Goal: Find specific page/section: Find specific page/section

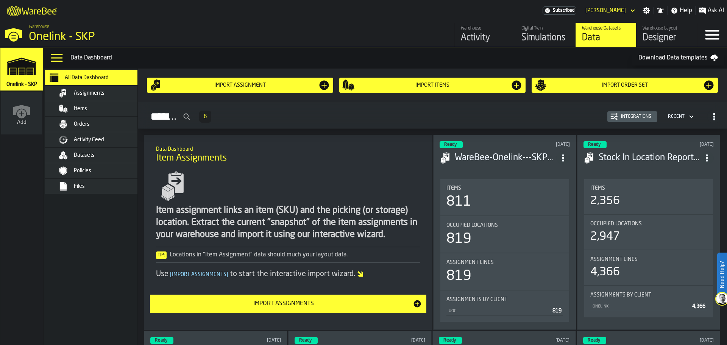
click at [687, 56] on link "Download Data templates" at bounding box center [678, 57] width 92 height 15
click at [646, 38] on div "Designer" at bounding box center [667, 38] width 48 height 12
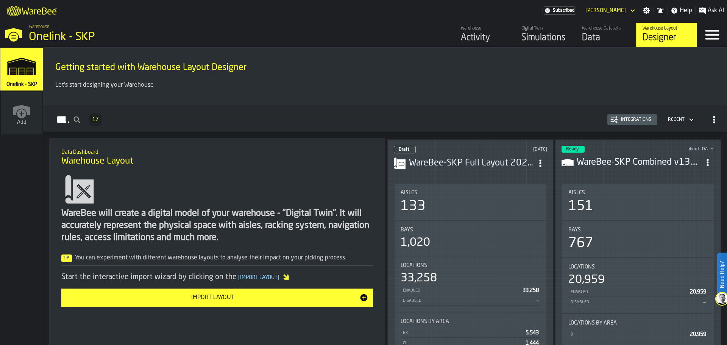
click at [460, 159] on h3 "WareBee-SKP Full Layout 2025-09" at bounding box center [471, 163] width 125 height 12
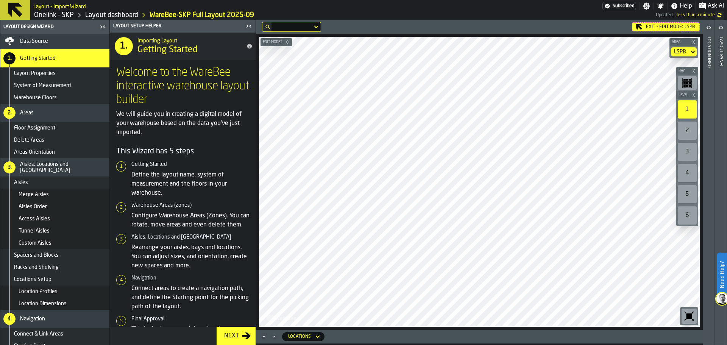
click at [682, 133] on div "2" at bounding box center [687, 131] width 19 height 18
click at [685, 150] on div "3" at bounding box center [687, 152] width 19 height 18
click at [688, 172] on div "4" at bounding box center [687, 173] width 19 height 18
click at [688, 186] on div "5" at bounding box center [687, 194] width 19 height 18
click at [685, 217] on div "6" at bounding box center [687, 215] width 19 height 18
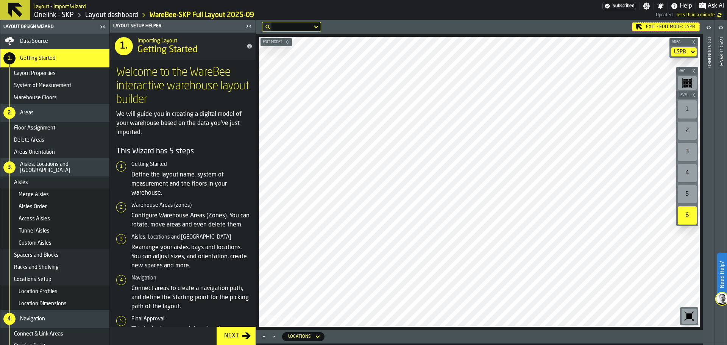
click at [688, 192] on div "5" at bounding box center [687, 194] width 19 height 18
click at [688, 170] on div "4" at bounding box center [687, 173] width 19 height 18
click at [686, 148] on div "3" at bounding box center [687, 152] width 19 height 18
click at [686, 129] on div "2" at bounding box center [687, 131] width 19 height 18
click at [688, 107] on div "1" at bounding box center [687, 109] width 19 height 18
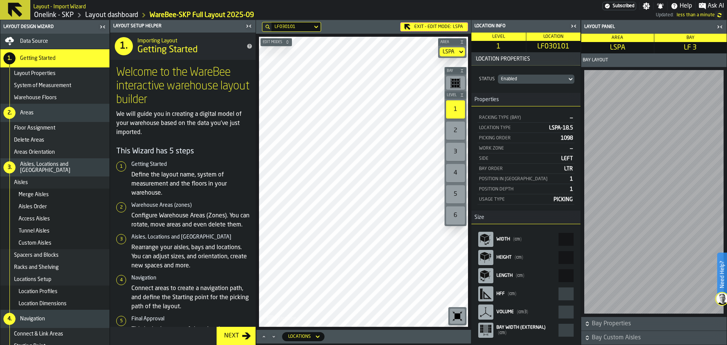
scroll to position [15, 0]
click at [576, 24] on icon "button-toggle-Close me" at bounding box center [573, 26] width 9 height 9
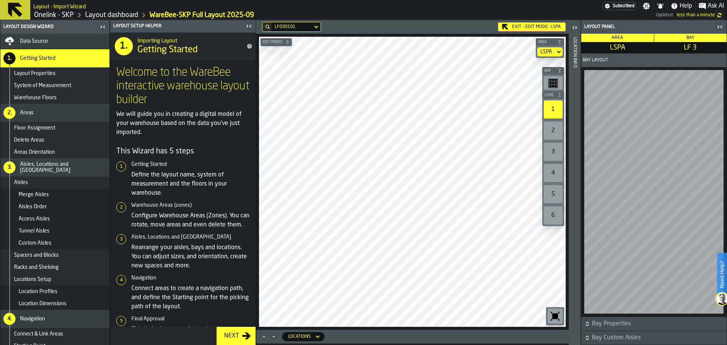
click at [721, 26] on icon "button-toggle-Close me" at bounding box center [721, 26] width 2 height 3
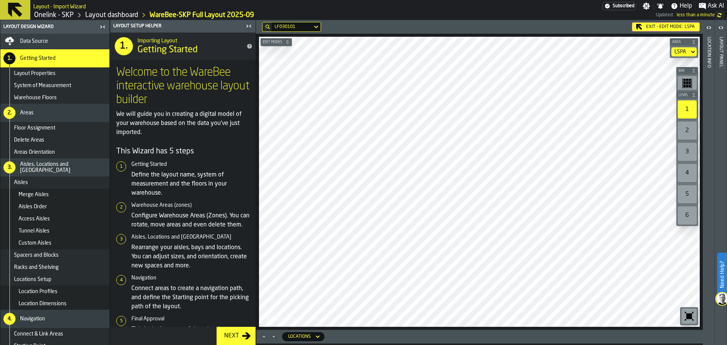
click at [569, 329] on div "Edit Modes Area LSPA Bay Level 1 2 3 4 5 6 M A K I N G W A R E H O U S E S M O …" at bounding box center [479, 182] width 447 height 296
click at [3, 9] on button at bounding box center [15, 10] width 30 height 20
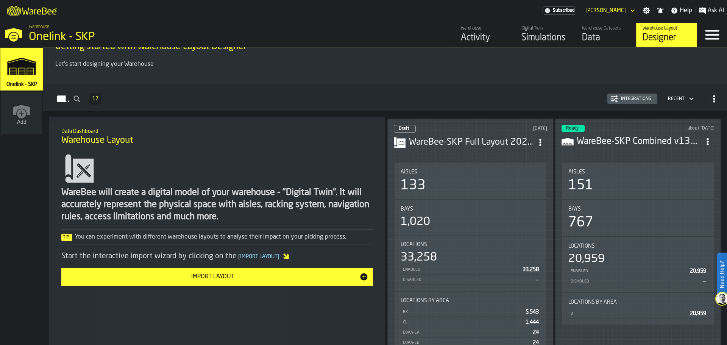
scroll to position [38, 0]
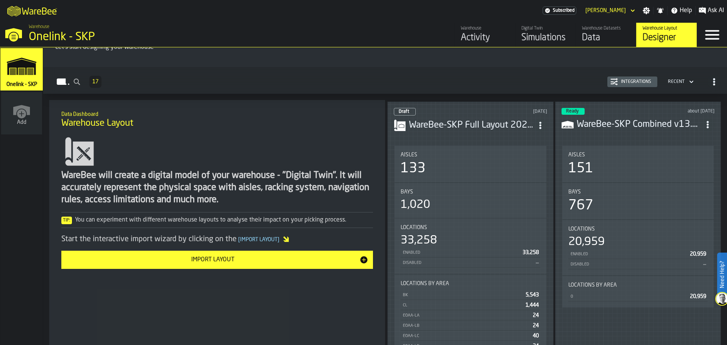
click at [622, 119] on h3 "WareBee-SKP Combined v13.csv" at bounding box center [639, 125] width 125 height 12
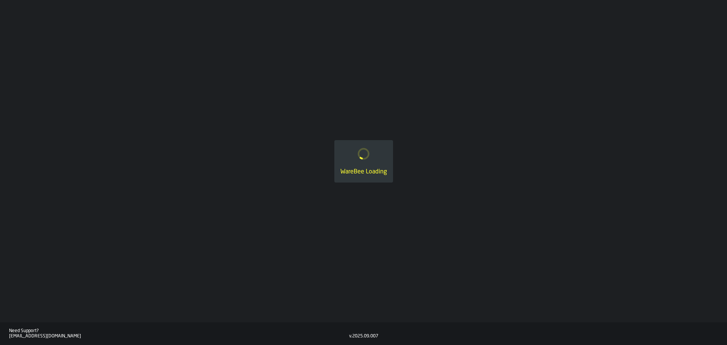
click at [622, 117] on div "WareBee Loading" at bounding box center [363, 161] width 727 height 322
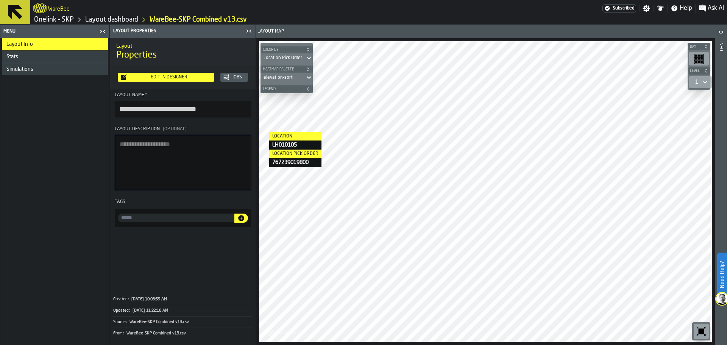
click at [16, 5] on icon at bounding box center [15, 12] width 14 height 14
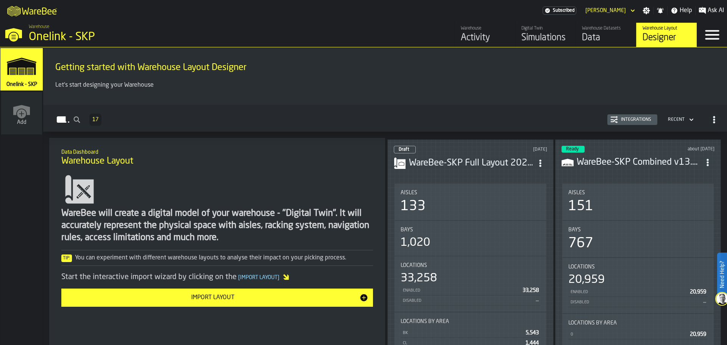
click at [586, 35] on div "Data" at bounding box center [606, 38] width 48 height 12
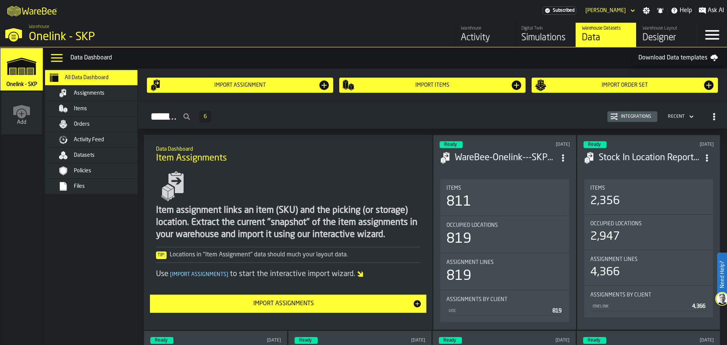
click at [472, 34] on div "Activity" at bounding box center [485, 38] width 48 height 12
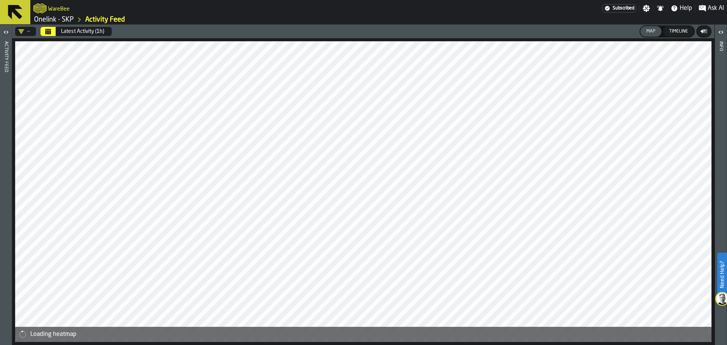
click at [678, 31] on div "Timeline" at bounding box center [678, 31] width 25 height 5
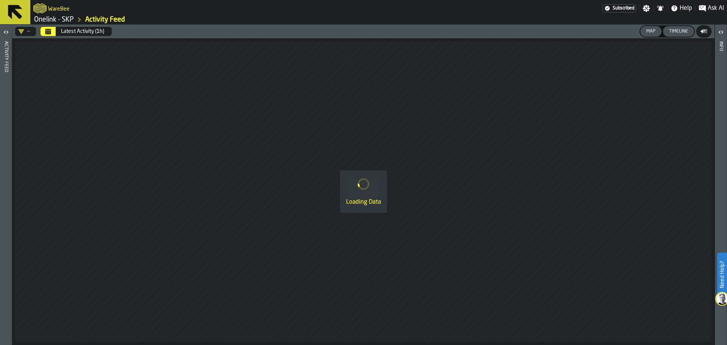
click at [648, 31] on div "Map" at bounding box center [650, 31] width 15 height 5
